Goal: Task Accomplishment & Management: Manage account settings

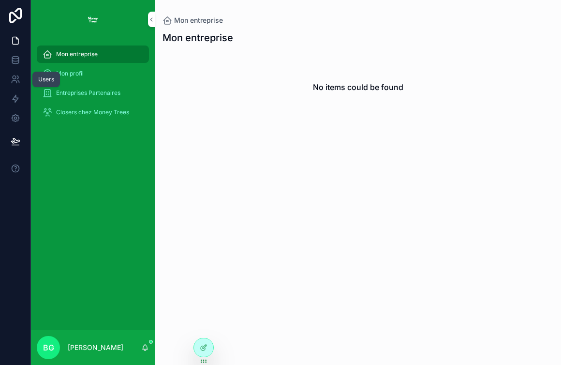
click at [16, 80] on icon at bounding box center [16, 79] width 10 height 10
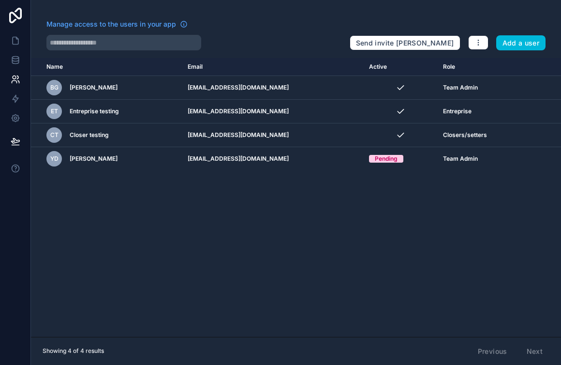
click at [0, 0] on icon "scrollable content" at bounding box center [0, 0] width 0 height 0
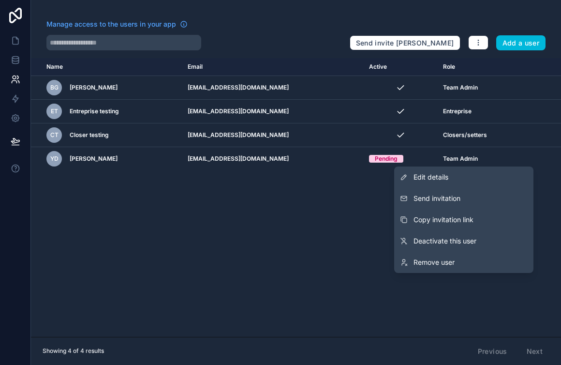
click at [431, 221] on span "Copy invitation link" at bounding box center [443, 220] width 60 height 10
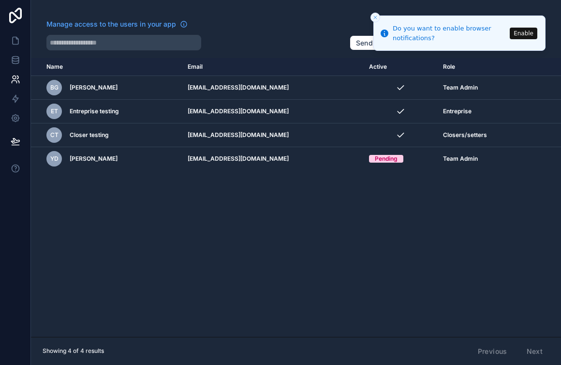
click at [299, 218] on div "Name Email Active Role [DOMAIN_NAME] [PERSON_NAME] Guez [EMAIL_ADDRESS][DOMAIN_…" at bounding box center [296, 197] width 530 height 279
click at [374, 16] on line "Close toast" at bounding box center [375, 17] width 3 height 3
